Goal: Information Seeking & Learning: Find specific fact

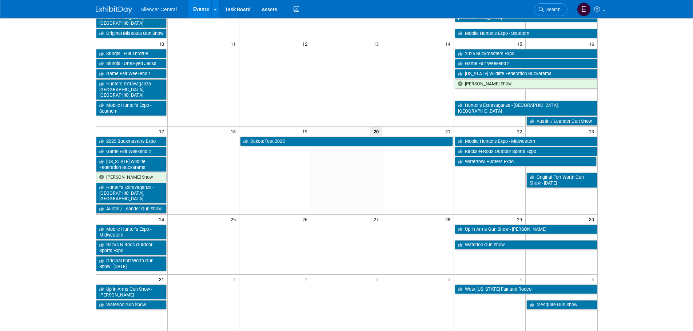
scroll to position [218, 0]
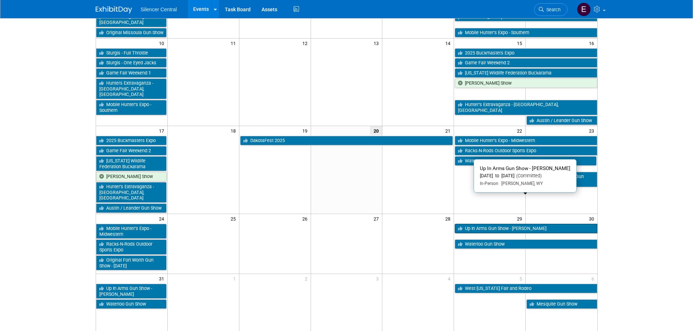
click at [540, 224] on link "Up In Arms Gun Show - [PERSON_NAME]" at bounding box center [525, 228] width 142 height 9
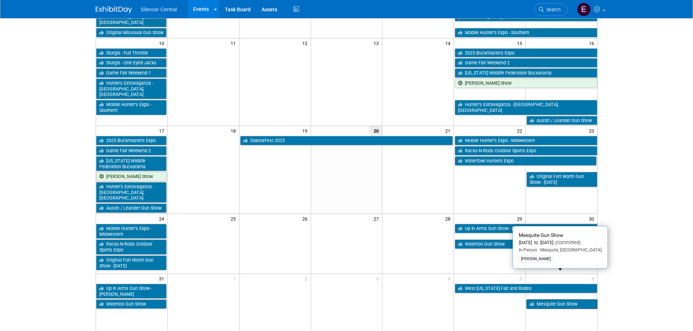
click at [562, 300] on link "Mesquite Gun Show" at bounding box center [561, 304] width 71 height 9
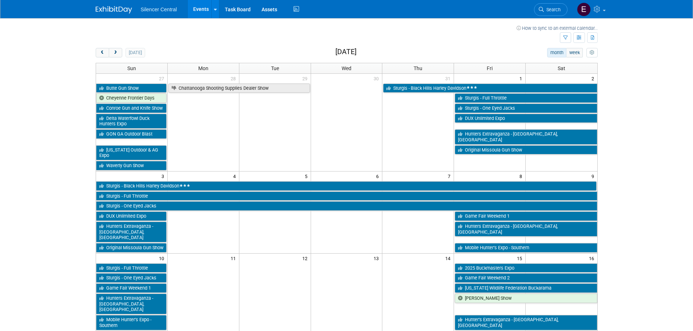
scroll to position [0, 0]
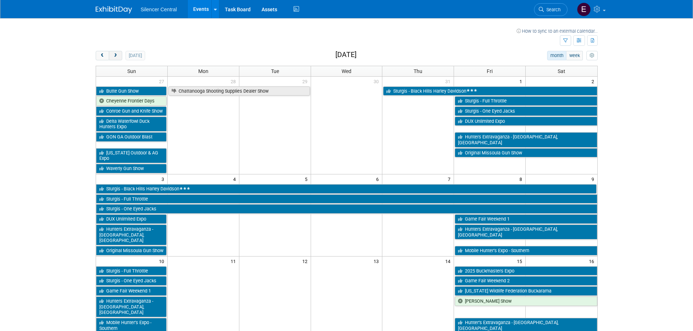
click at [114, 54] on span "next" at bounding box center [115, 55] width 5 height 5
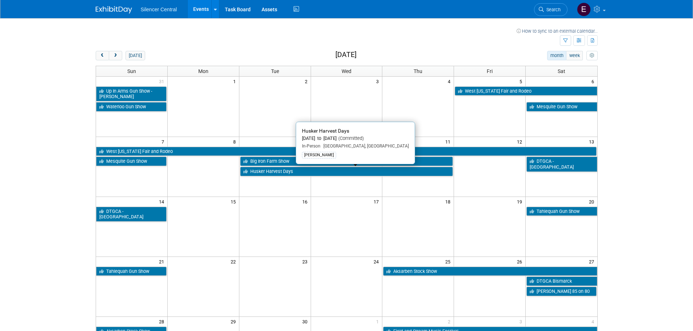
click at [275, 172] on link "Husker Harvest Days" at bounding box center [346, 171] width 213 height 9
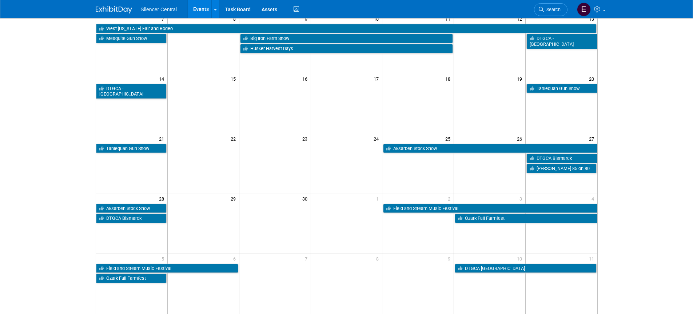
scroll to position [3, 0]
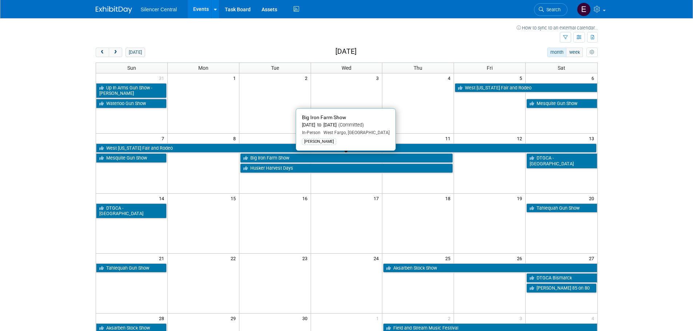
click at [282, 157] on link "Big Iron Farm Show" at bounding box center [346, 157] width 213 height 9
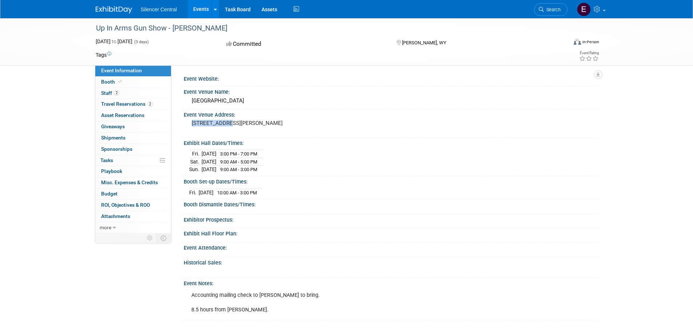
drag, startPoint x: 191, startPoint y: 121, endPoint x: 229, endPoint y: 123, distance: 37.9
click at [229, 123] on div "1635 Reata Dr Gillette, WY 82718" at bounding box center [269, 126] width 161 height 17
copy pre "1635 Reata Dr"
click at [139, 84] on link "Booth" at bounding box center [133, 82] width 76 height 11
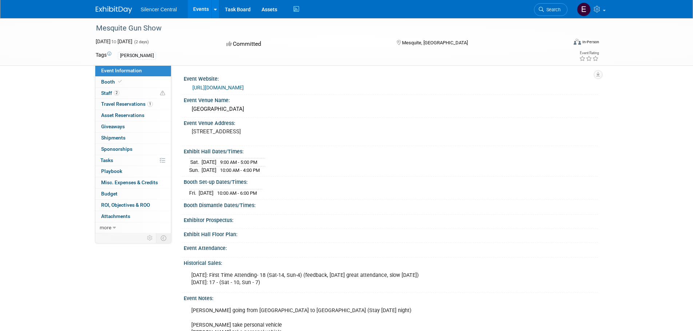
click at [119, 76] on link "Event Information" at bounding box center [133, 70] width 76 height 11
click at [129, 80] on link "Booth" at bounding box center [133, 82] width 76 height 11
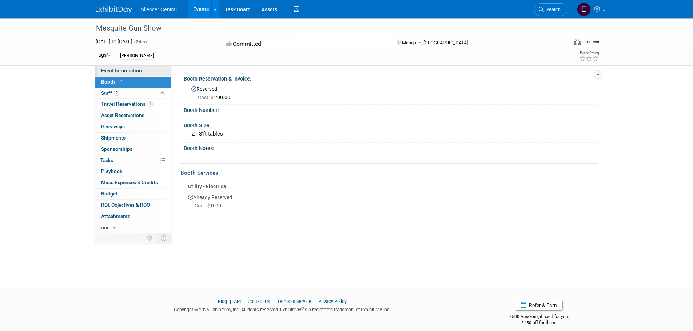
click at [136, 71] on span "Event Information" at bounding box center [121, 71] width 41 height 6
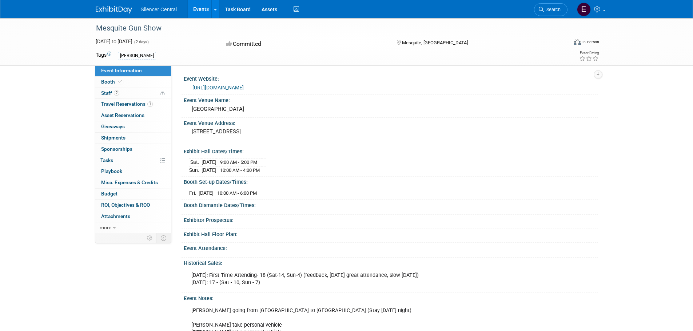
drag, startPoint x: 339, startPoint y: 84, endPoint x: 188, endPoint y: 91, distance: 151.4
click at [188, 91] on div "https://premiergunshows.com/gun-show/mesquite-gun-show/" at bounding box center [391, 87] width 414 height 11
copy link "https://premiergunshows.com/gun-show/mesquite-gun-show/"
click at [149, 83] on link "Booth" at bounding box center [133, 82] width 76 height 11
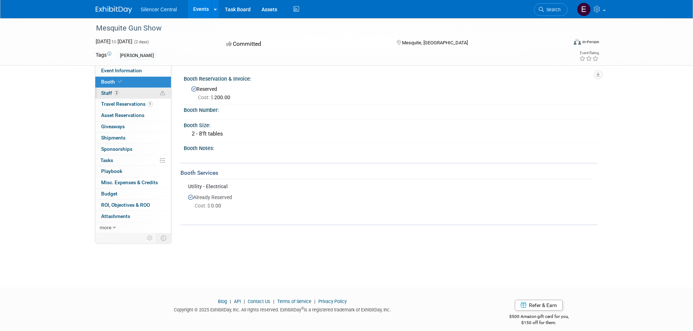
click at [137, 94] on link "2 Staff 2" at bounding box center [133, 93] width 76 height 11
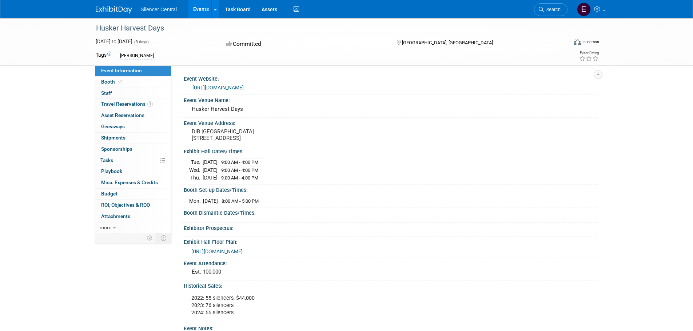
drag, startPoint x: 321, startPoint y: 89, endPoint x: 189, endPoint y: 83, distance: 132.5
click at [188, 85] on div "[URL][DOMAIN_NAME]" at bounding box center [391, 87] width 414 height 11
copy link "[URL][DOMAIN_NAME]"
click at [126, 83] on link "Booth" at bounding box center [133, 82] width 76 height 11
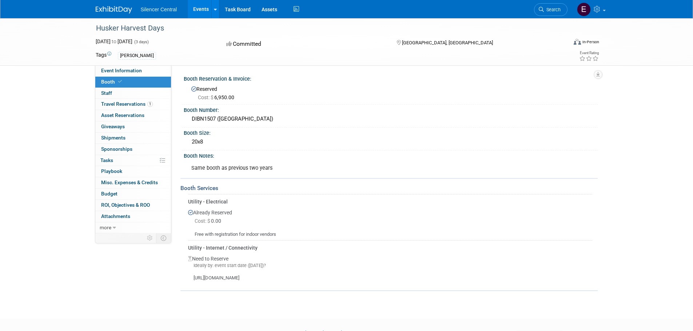
drag, startPoint x: 246, startPoint y: 117, endPoint x: 187, endPoint y: 122, distance: 59.5
click at [187, 122] on div "DIBN1507 (North DI)" at bounding box center [391, 119] width 414 height 12
copy div "DIBN1507 (North DI)"
click at [143, 71] on link "Event Information" at bounding box center [133, 70] width 76 height 11
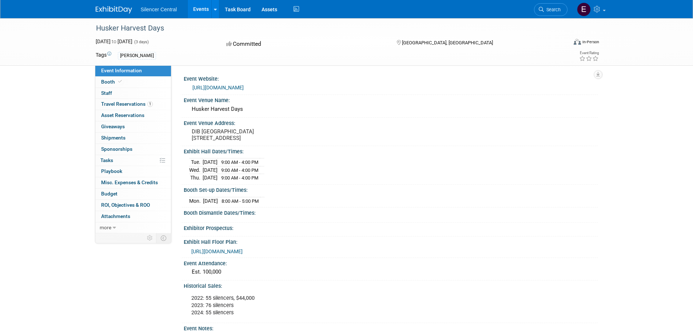
drag, startPoint x: 263, startPoint y: 137, endPoint x: 189, endPoint y: 133, distance: 73.2
click at [189, 133] on div "DIB North Hall 9000 West Husker Highway Wood River, NE 68883" at bounding box center [269, 135] width 161 height 17
copy pre "DIB North Hall 9000 West Husker Highway"
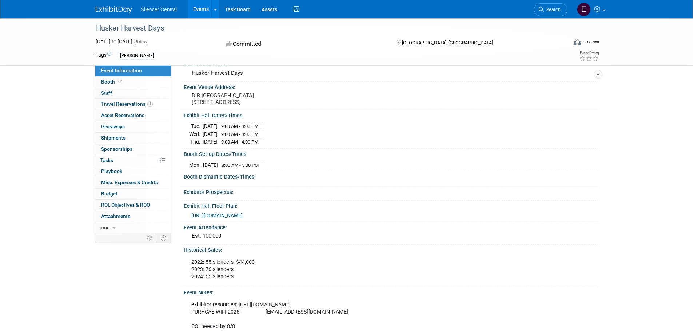
scroll to position [36, 0]
click at [122, 82] on span at bounding box center [120, 81] width 7 height 5
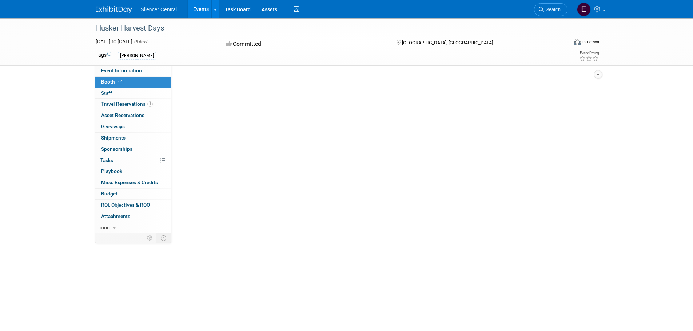
scroll to position [0, 0]
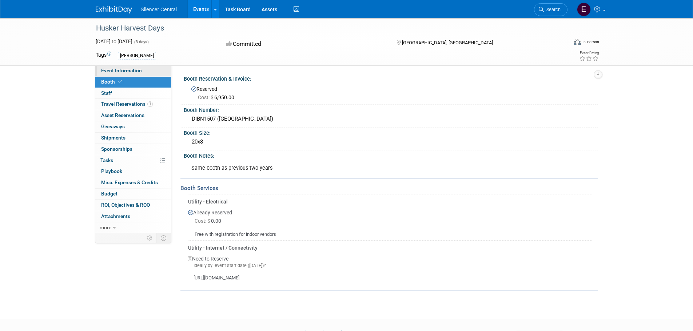
click at [116, 73] on link "Event Information" at bounding box center [133, 70] width 76 height 11
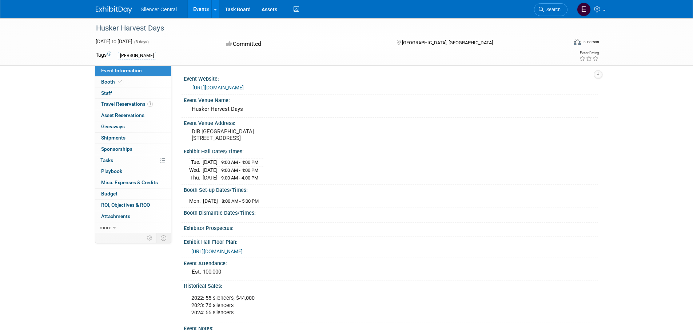
click at [244, 89] on link "https://www.huskerharvestdays.com/en/exhibit.html" at bounding box center [217, 88] width 51 height 6
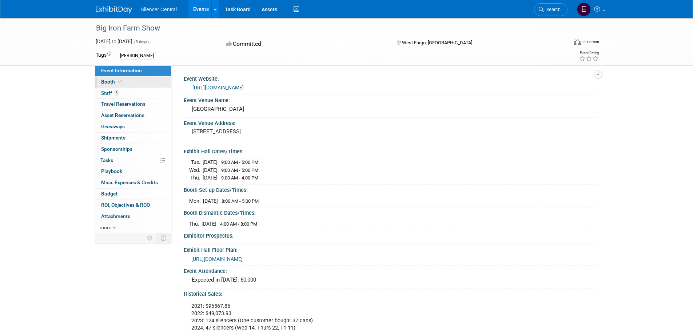
click at [125, 79] on link "Booth" at bounding box center [133, 82] width 76 height 11
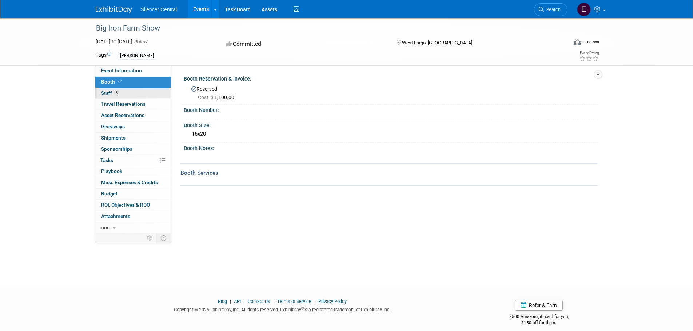
click at [125, 95] on link "3 Staff 3" at bounding box center [133, 93] width 76 height 11
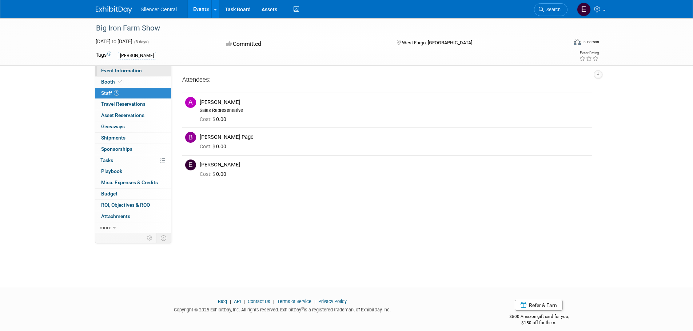
click at [122, 71] on span "Event Information" at bounding box center [121, 71] width 41 height 6
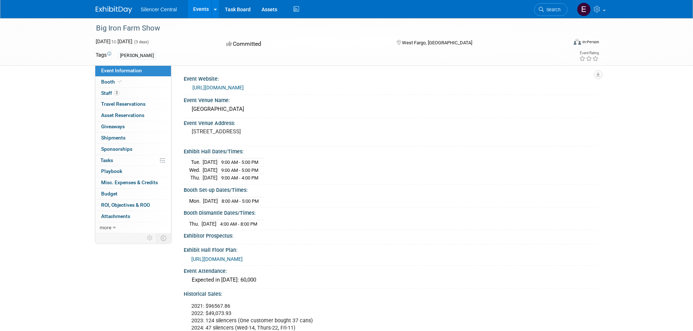
drag, startPoint x: 190, startPoint y: 129, endPoint x: 259, endPoint y: 127, distance: 68.4
click at [259, 127] on div "[STREET_ADDRESS]" at bounding box center [269, 135] width 161 height 17
copy pre "[STREET_ADDRESS]"
drag, startPoint x: 267, startPoint y: 84, endPoint x: 172, endPoint y: 88, distance: 94.6
click at [178, 86] on div "Event Website: [URL][DOMAIN_NAME] Event Venue Name: [GEOGRAPHIC_DATA] X" at bounding box center [384, 149] width 426 height 168
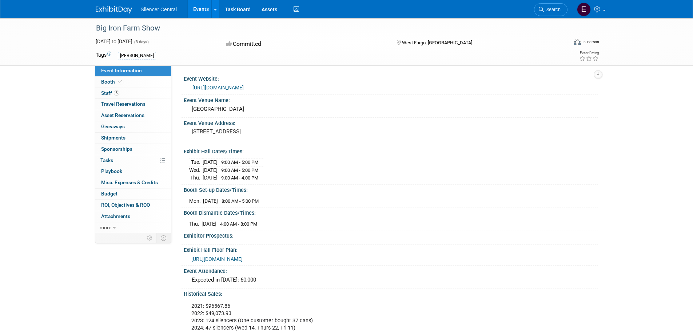
click at [280, 84] on div "[URL][DOMAIN_NAME]" at bounding box center [392, 88] width 400 height 8
click at [269, 88] on div "[URL][DOMAIN_NAME]" at bounding box center [392, 88] width 400 height 8
drag, startPoint x: 261, startPoint y: 85, endPoint x: 186, endPoint y: 91, distance: 75.1
click at [186, 91] on div "[URL][DOMAIN_NAME]" at bounding box center [391, 87] width 414 height 11
